Goal: Task Accomplishment & Management: Complete application form

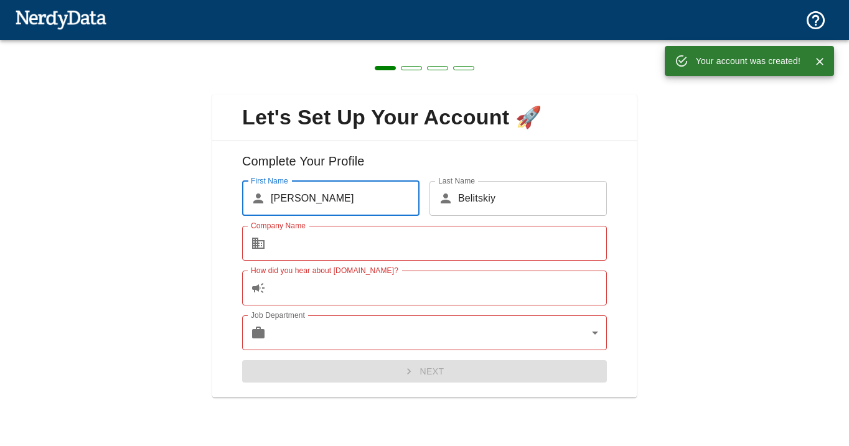
click at [509, 297] on input "How did you hear about [DOMAIN_NAME]?" at bounding box center [439, 288] width 336 height 35
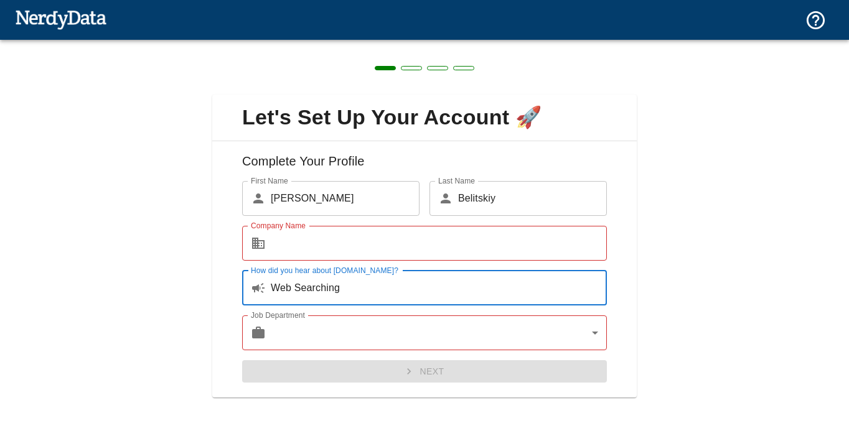
type input "Web Searching"
click at [452, 44] on body "Technologies Domains Pricing Products Create a Report Create a list of websites…" at bounding box center [424, 22] width 849 height 44
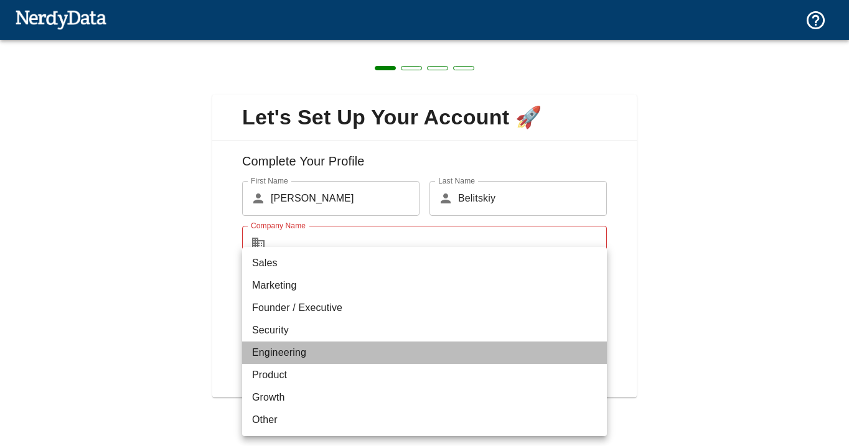
click at [414, 356] on li "Engineering" at bounding box center [424, 353] width 365 height 22
type input "engineering"
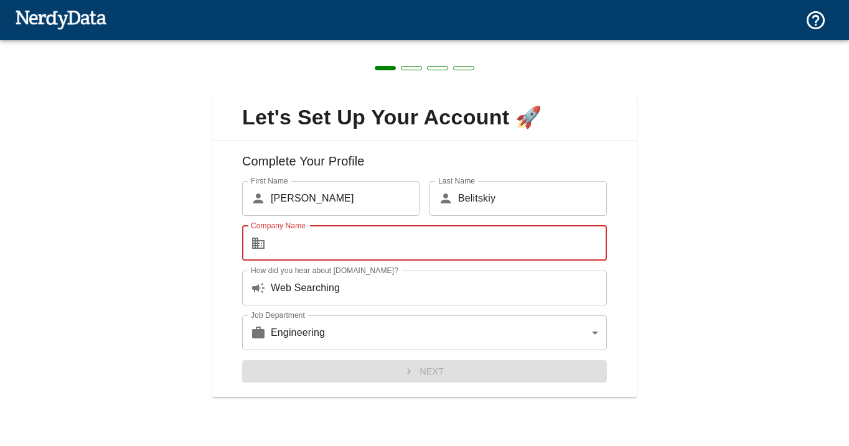
click at [362, 247] on input "Company Name" at bounding box center [439, 243] width 336 height 35
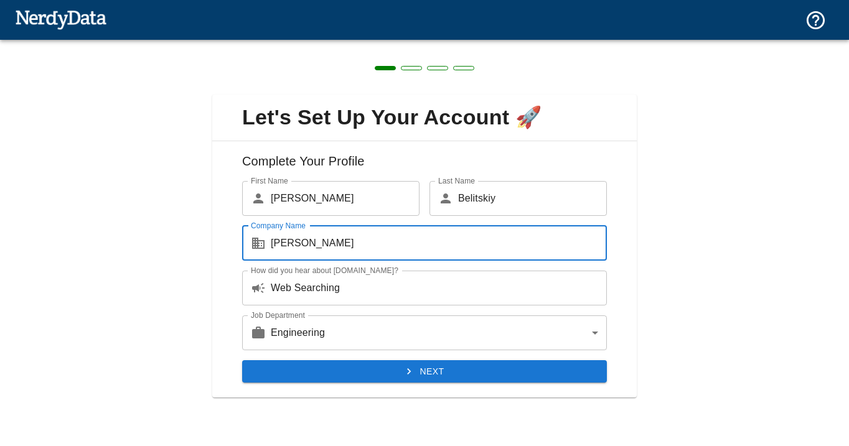
type input "[PERSON_NAME]"
click at [439, 375] on button "Next" at bounding box center [424, 371] width 365 height 23
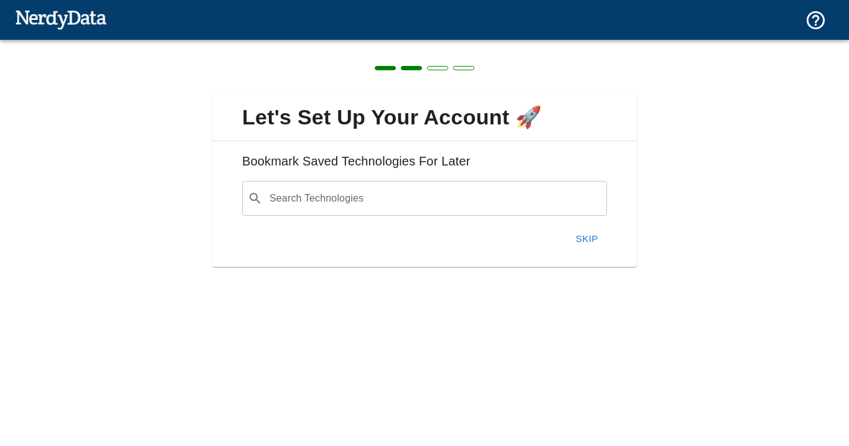
click at [585, 235] on button "Skip" at bounding box center [587, 239] width 40 height 26
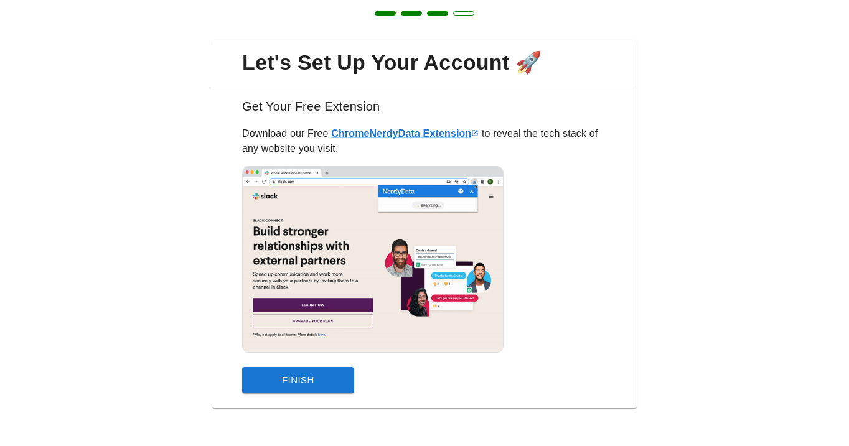
scroll to position [56, 0]
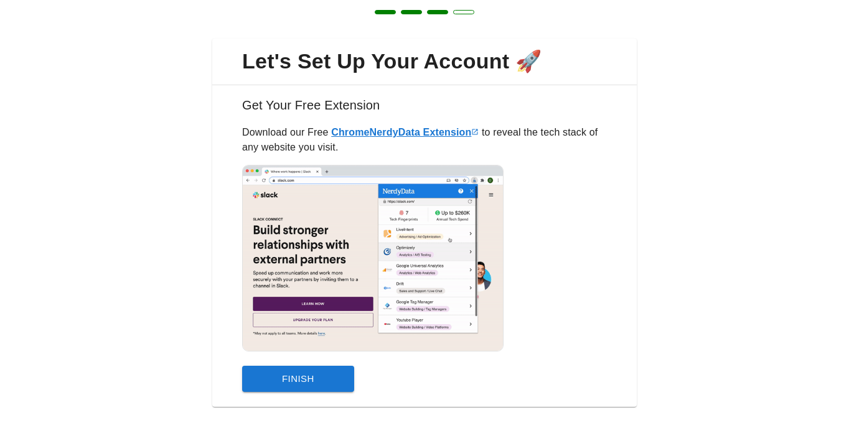
click at [394, 130] on link "Chrome NerdyData Extension" at bounding box center [404, 132] width 147 height 11
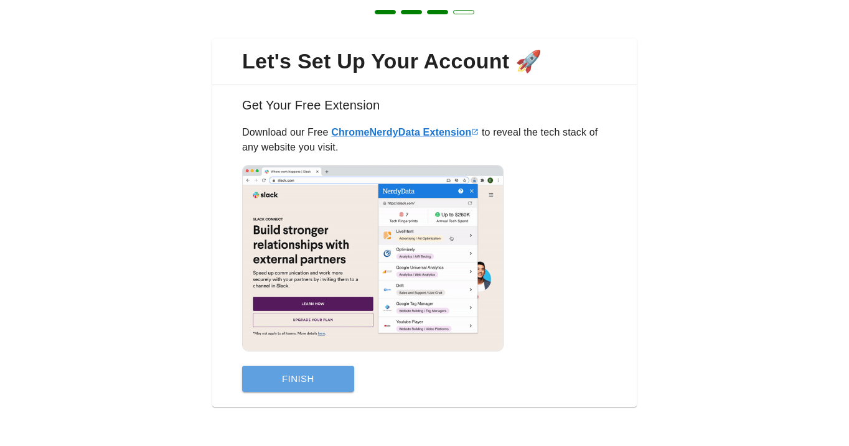
click at [327, 384] on button "Finish" at bounding box center [298, 379] width 112 height 26
